Goal: Check status: Check status

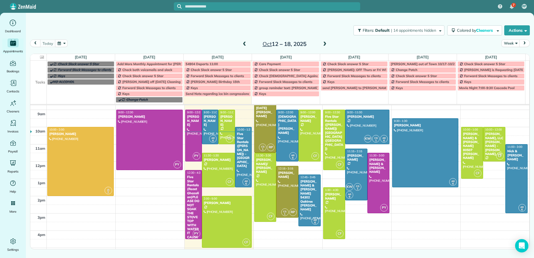
scroll to position [56, 0]
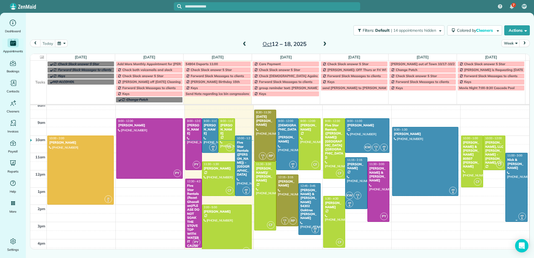
click at [511, 184] on div at bounding box center [517, 187] width 22 height 68
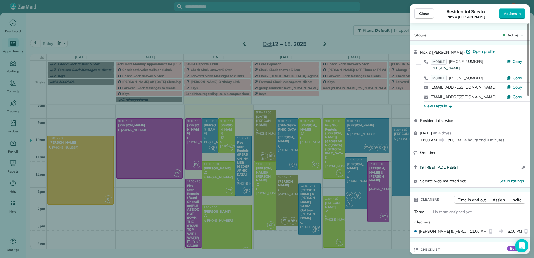
click at [435, 169] on span "[STREET_ADDRESS]" at bounding box center [439, 167] width 38 height 6
click at [421, 12] on span "Close" at bounding box center [424, 14] width 10 height 6
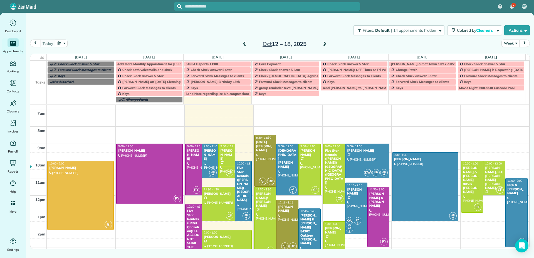
scroll to position [56, 0]
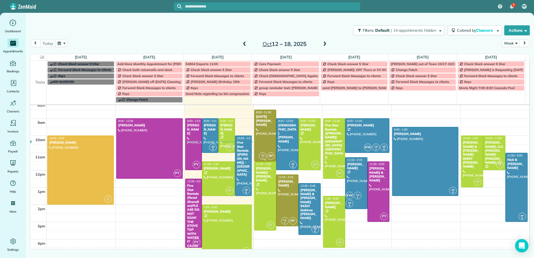
click at [255, 130] on div at bounding box center [265, 135] width 22 height 51
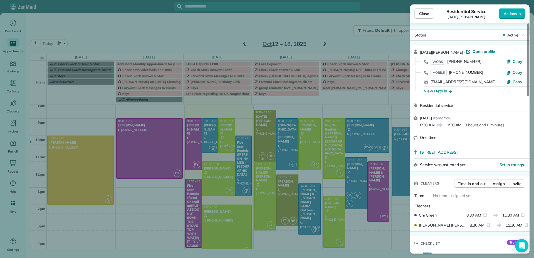
click at [288, 196] on div "Close Residential Service [DATE] [PERSON_NAME] Actions Status Active [DATE] [PE…" at bounding box center [267, 129] width 534 height 258
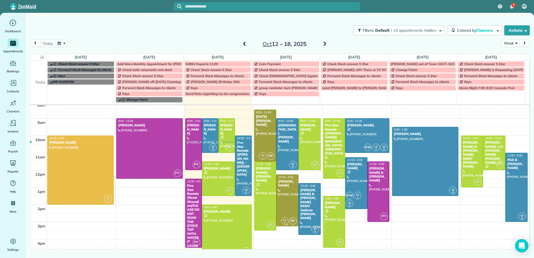
click at [288, 195] on div at bounding box center [287, 200] width 22 height 51
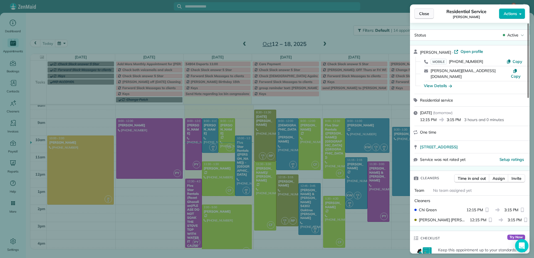
click at [428, 15] on span "Close" at bounding box center [424, 14] width 10 height 6
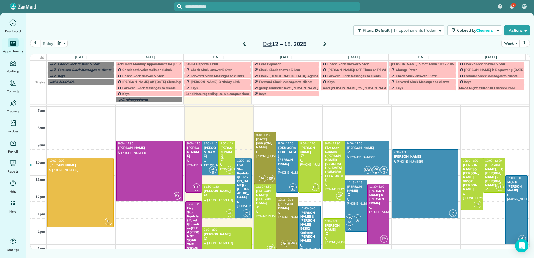
scroll to position [28, 0]
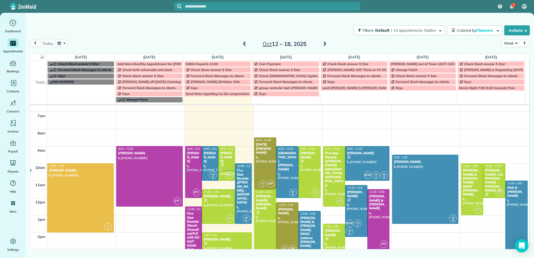
click at [325, 43] on span at bounding box center [325, 44] width 6 height 5
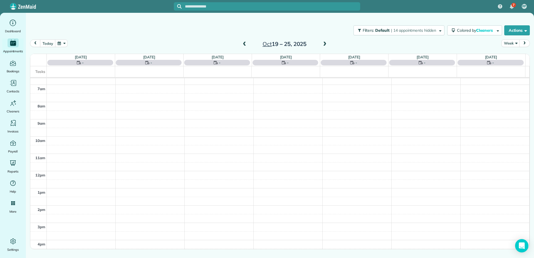
scroll to position [35, 0]
